Goal: Transaction & Acquisition: Purchase product/service

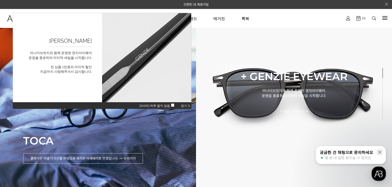
click at [186, 106] on span "닫기 X" at bounding box center [185, 106] width 9 height 4
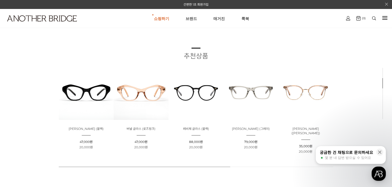
click at [236, 98] on img at bounding box center [251, 92] width 55 height 55
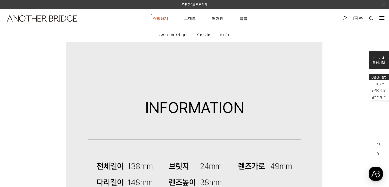
scroll to position [2913, 0]
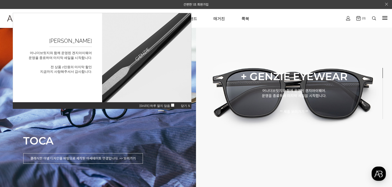
click at [185, 104] on span "닫기 X" at bounding box center [185, 106] width 9 height 4
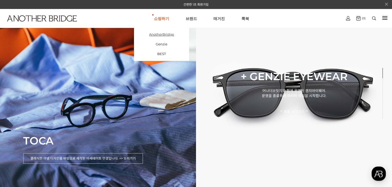
click at [160, 36] on link "AnotherBridge" at bounding box center [161, 34] width 55 height 10
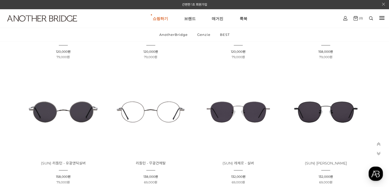
scroll to position [715, 0]
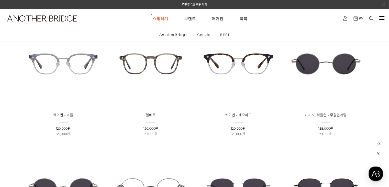
click at [199, 36] on link "Genzie" at bounding box center [204, 34] width 22 height 13
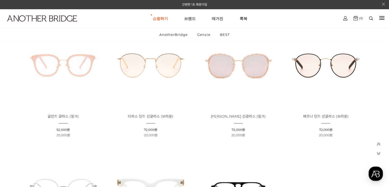
scroll to position [1507, 0]
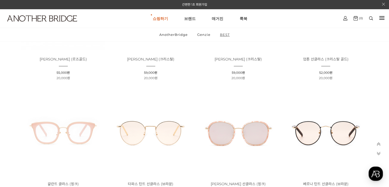
click at [222, 36] on link "BEST" at bounding box center [224, 34] width 18 height 13
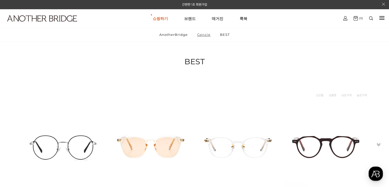
click at [204, 36] on link "Genzie" at bounding box center [204, 34] width 22 height 13
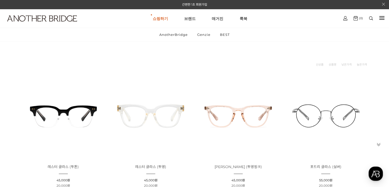
scroll to position [51, 0]
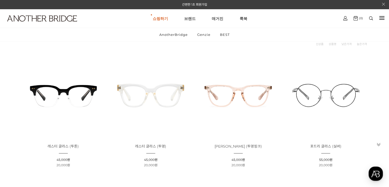
click at [225, 96] on img at bounding box center [238, 95] width 84 height 84
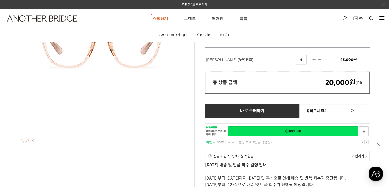
scroll to position [26, 0]
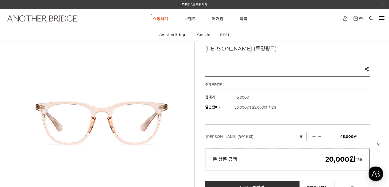
click at [48, 21] on img at bounding box center [42, 18] width 70 height 6
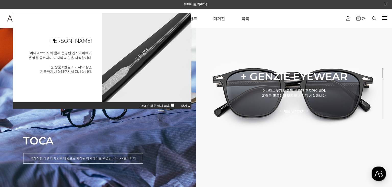
click at [187, 104] on span "닫기 X" at bounding box center [185, 106] width 9 height 4
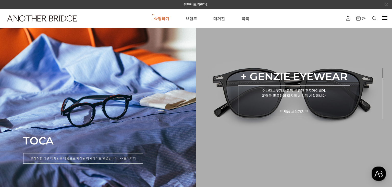
click at [254, 104] on p "어나더브릿지와 함께 운영된 겐지아이웨어. 운영을 종료하며 마지막 세일을 시작합니다. ** 제품 보러가기 **" at bounding box center [294, 101] width 112 height 32
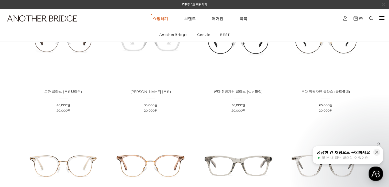
scroll to position [179, 0]
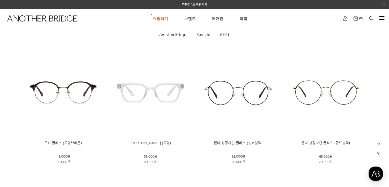
click at [131, 89] on img at bounding box center [151, 92] width 84 height 84
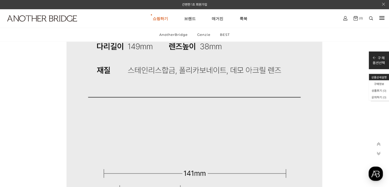
scroll to position [4046, 0]
